Goal: Entertainment & Leisure: Consume media (video, audio)

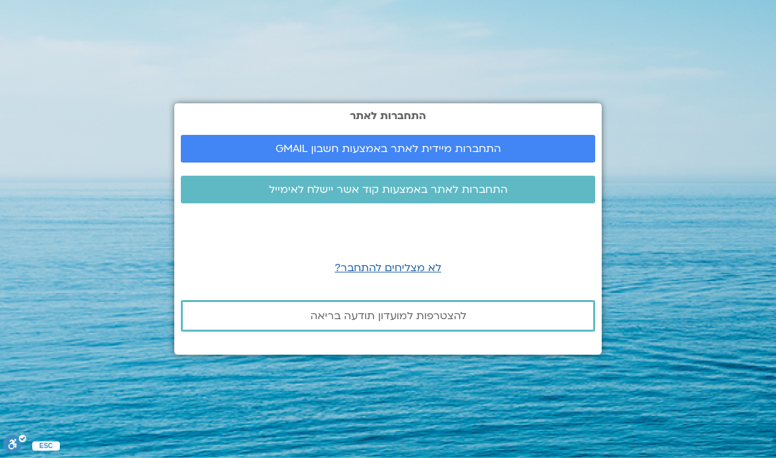
click at [428, 155] on span "התחברות מיידית לאתר באמצעות חשבון GMAIL" at bounding box center [389, 149] width 226 height 12
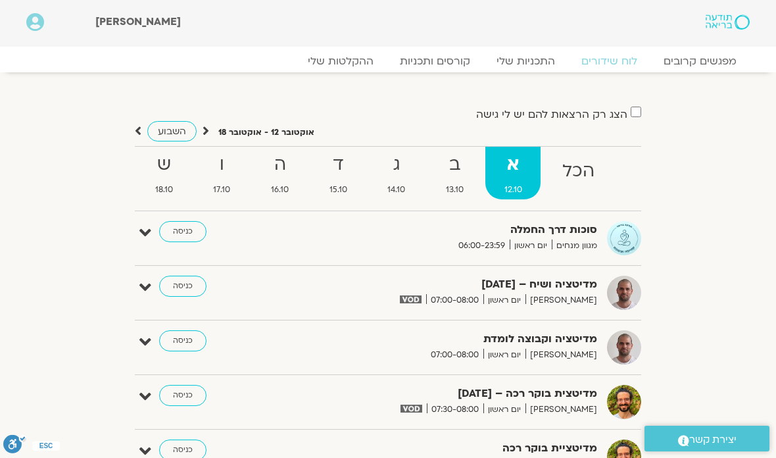
click at [347, 58] on link "ההקלטות שלי" at bounding box center [341, 61] width 92 height 13
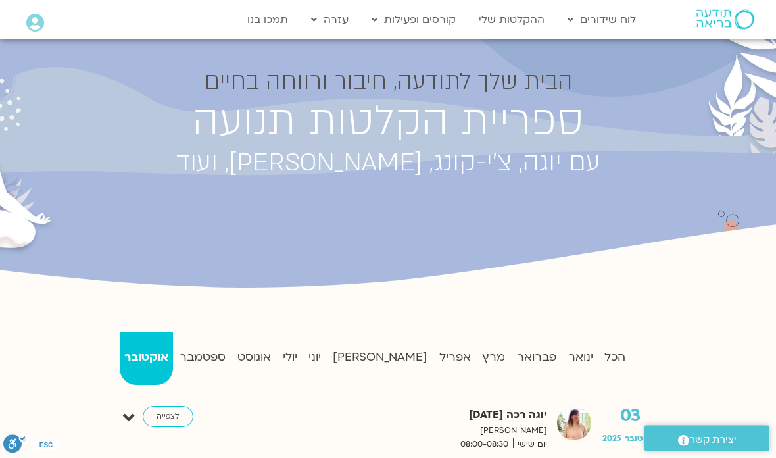
click at [213, 358] on strong "ספטמבר" at bounding box center [203, 358] width 55 height 20
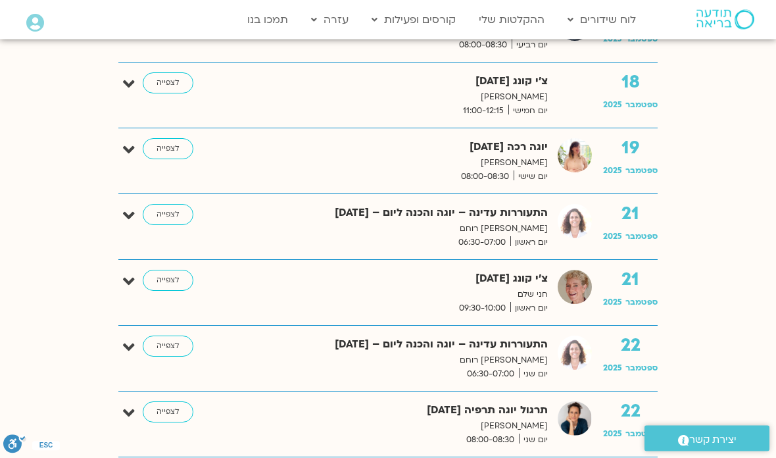
scroll to position [1650, 0]
click at [166, 281] on link "לצפייה" at bounding box center [168, 280] width 51 height 21
